Goal: Check status: Check status

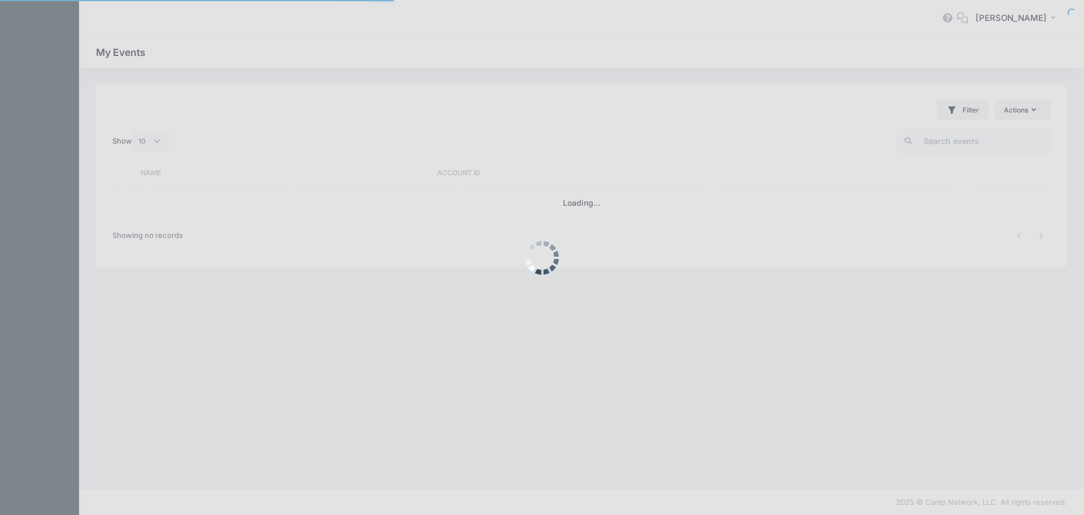
select select "10"
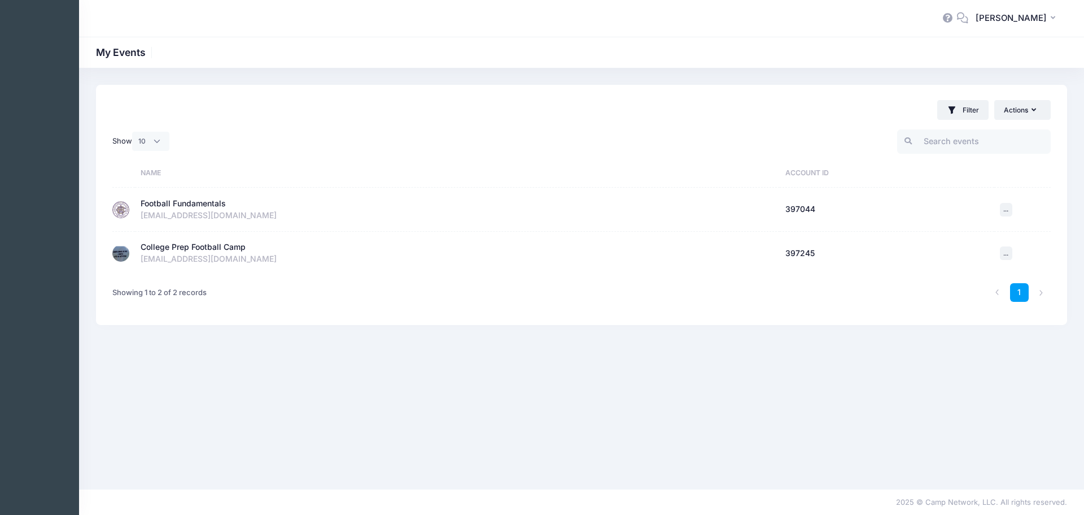
click at [177, 203] on div "Football Fundamentals" at bounding box center [183, 204] width 85 height 12
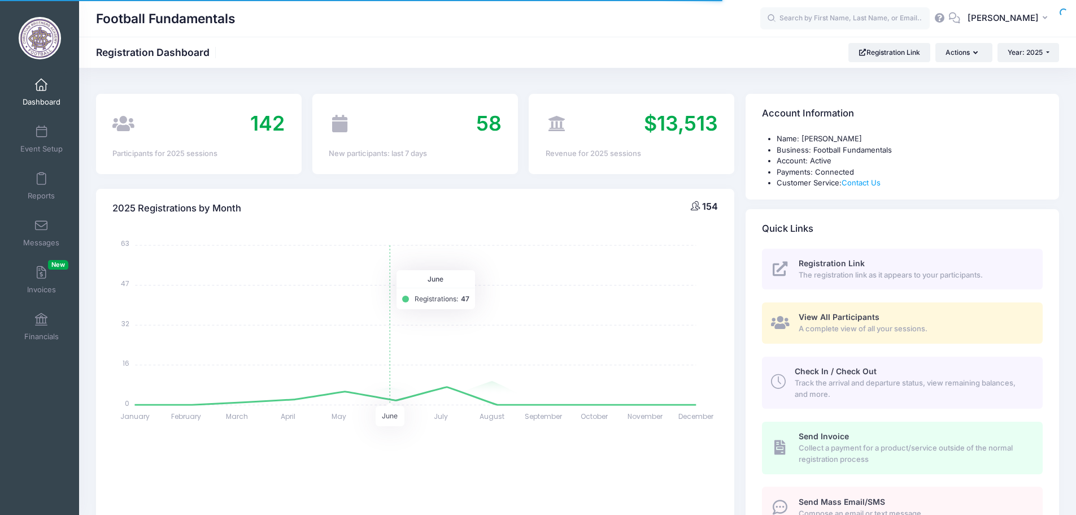
select select
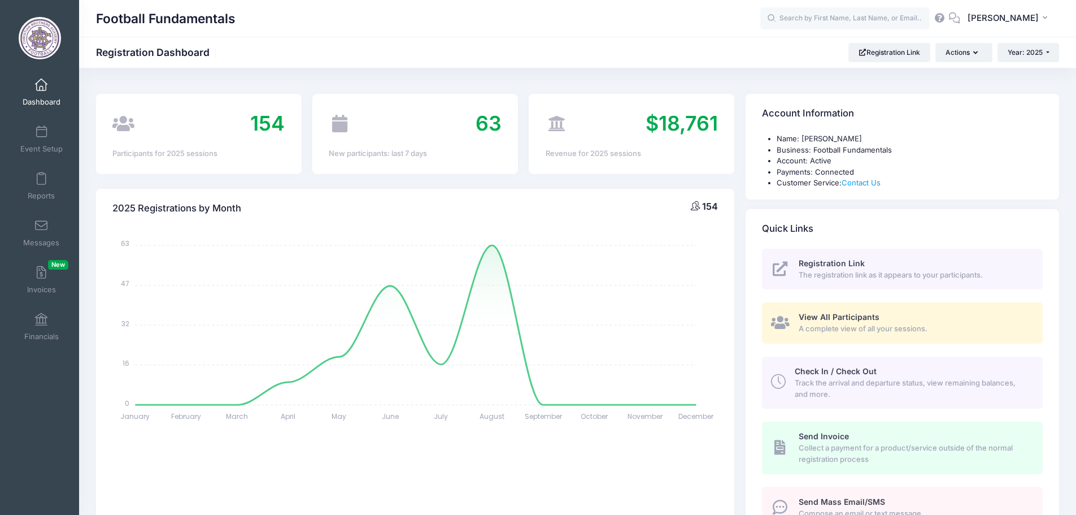
click at [853, 315] on span "View All Participants" at bounding box center [839, 317] width 81 height 10
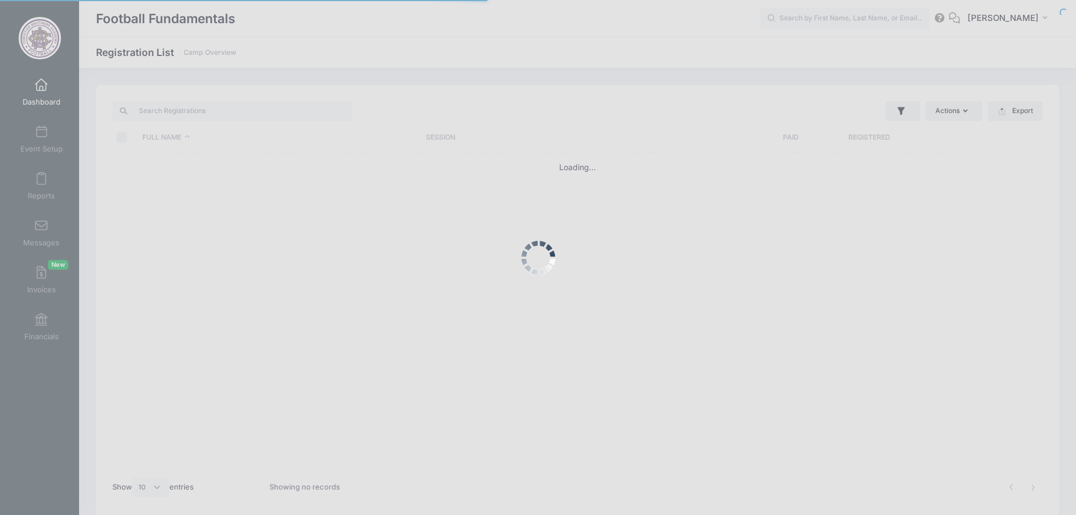
select select "10"
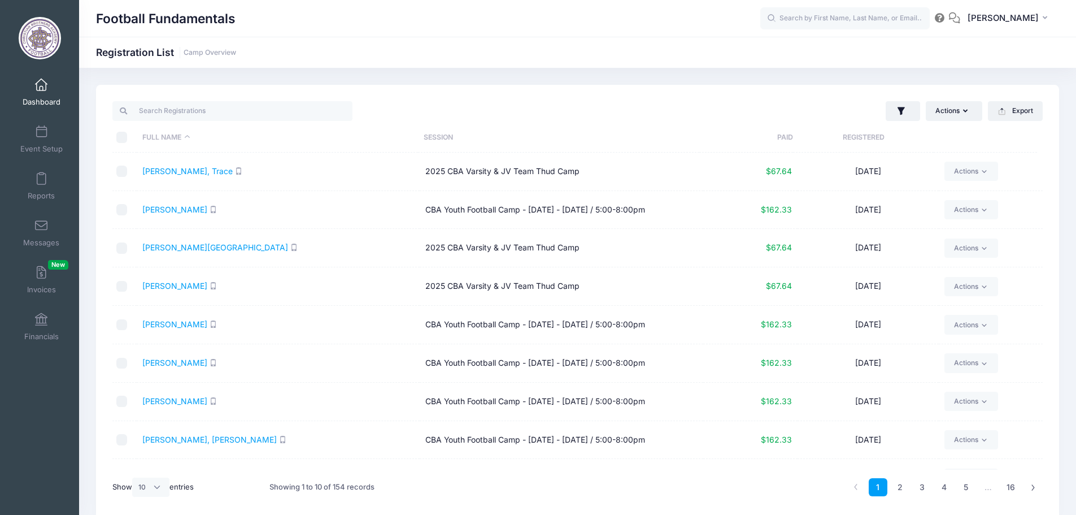
click at [877, 132] on th "Registered" at bounding box center [863, 138] width 141 height 30
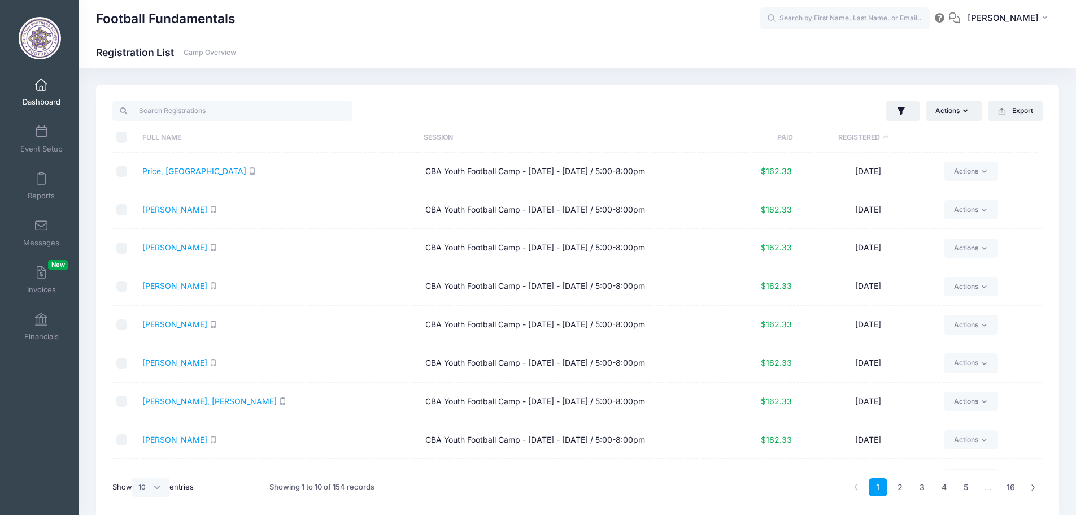
click at [877, 132] on th "Registered" at bounding box center [863, 138] width 141 height 30
